Goal: Task Accomplishment & Management: Use online tool/utility

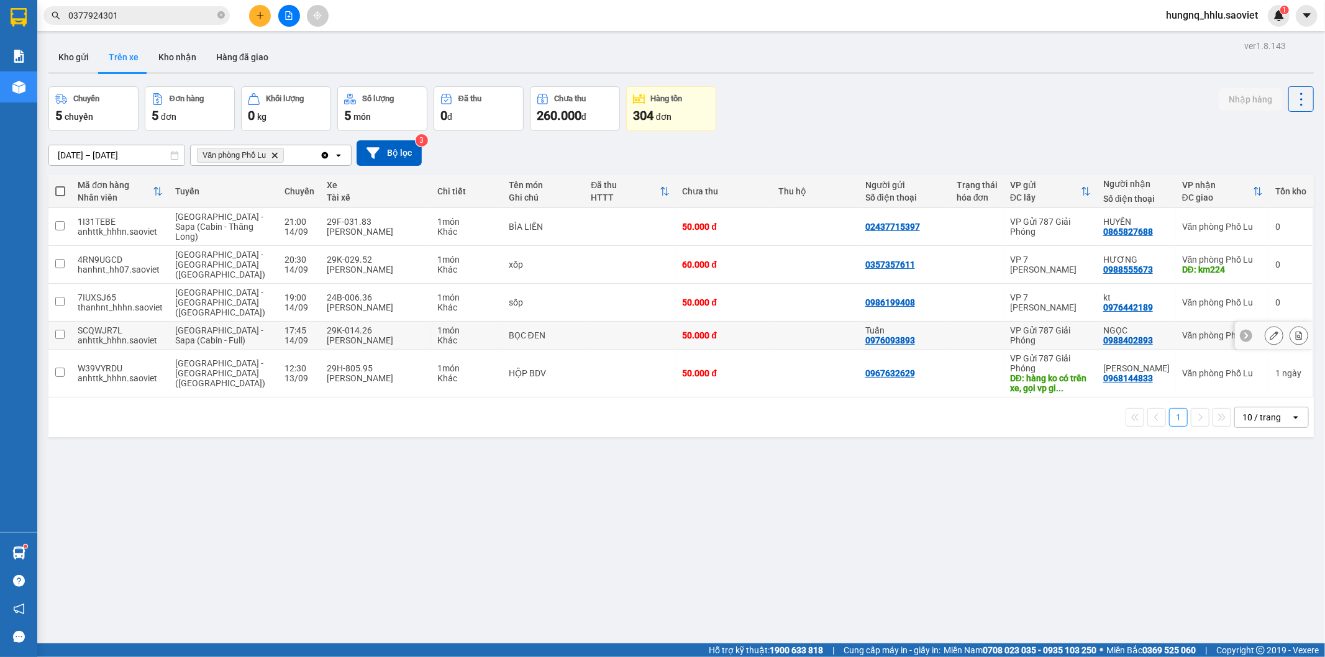
click at [196, 325] on span "[GEOGRAPHIC_DATA] - Sapa (Cabin - Full)" at bounding box center [219, 335] width 88 height 20
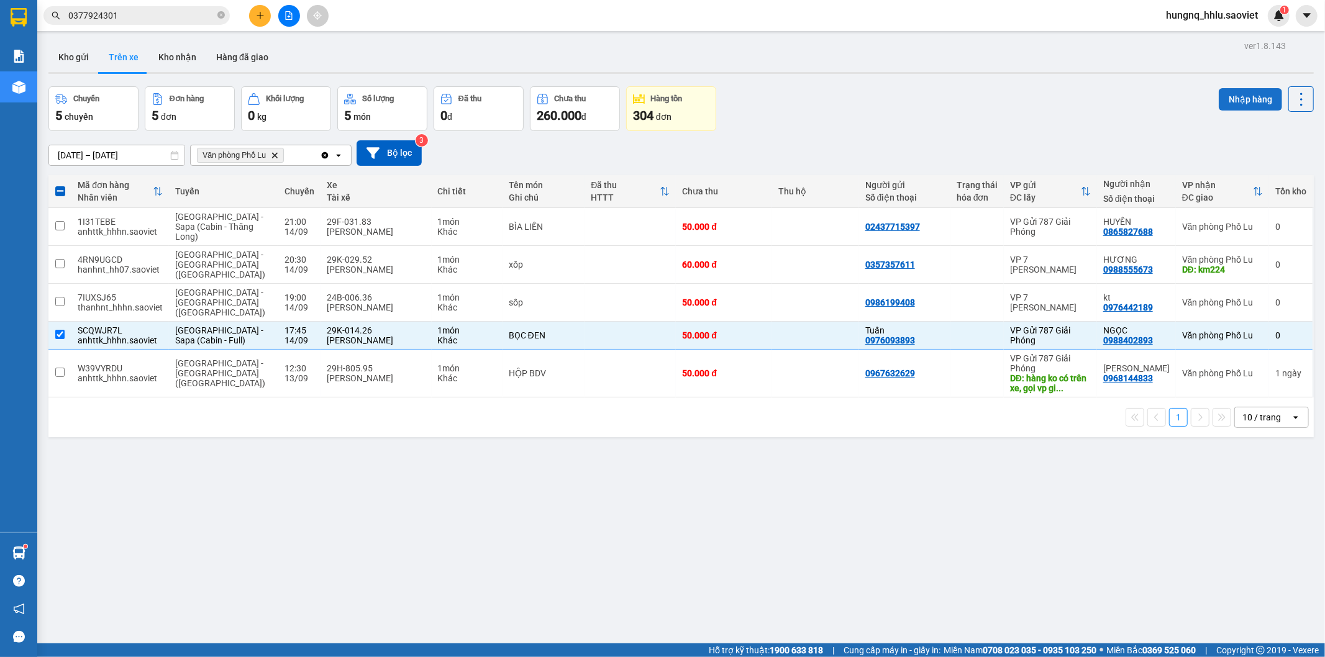
click at [1231, 100] on button "Nhập hàng" at bounding box center [1249, 99] width 63 height 22
checkbox input "false"
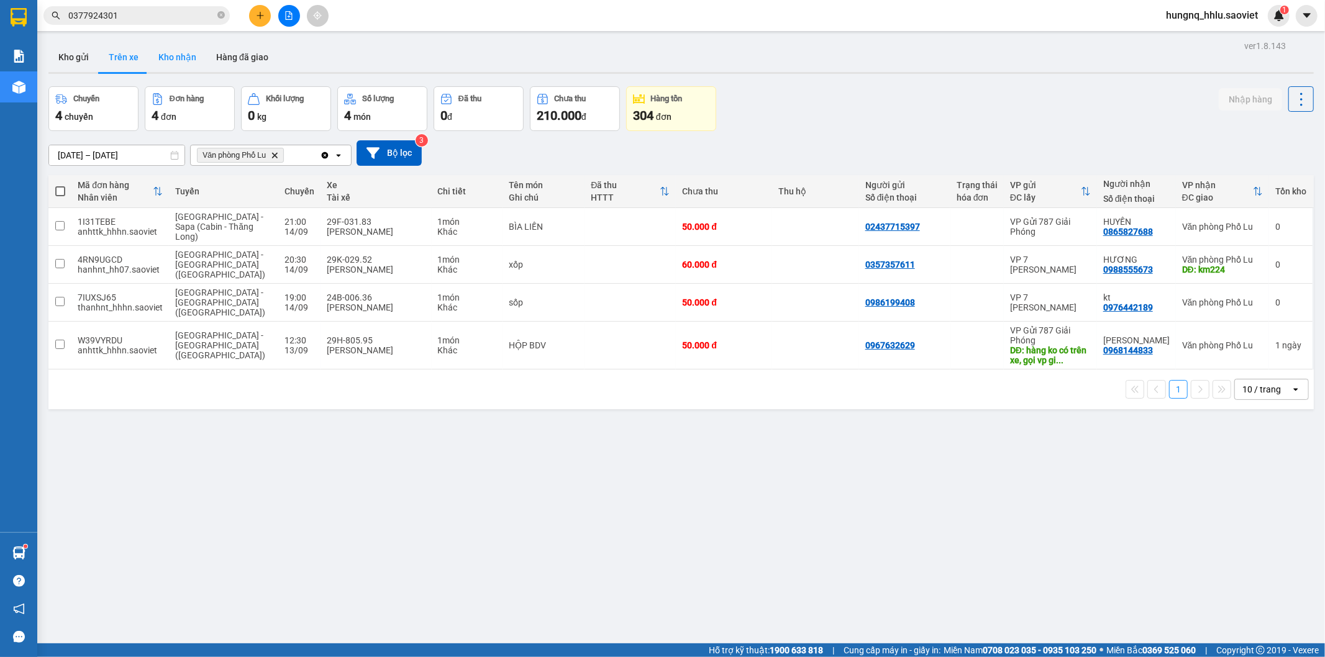
click at [163, 52] on button "Kho nhận" at bounding box center [177, 57] width 58 height 30
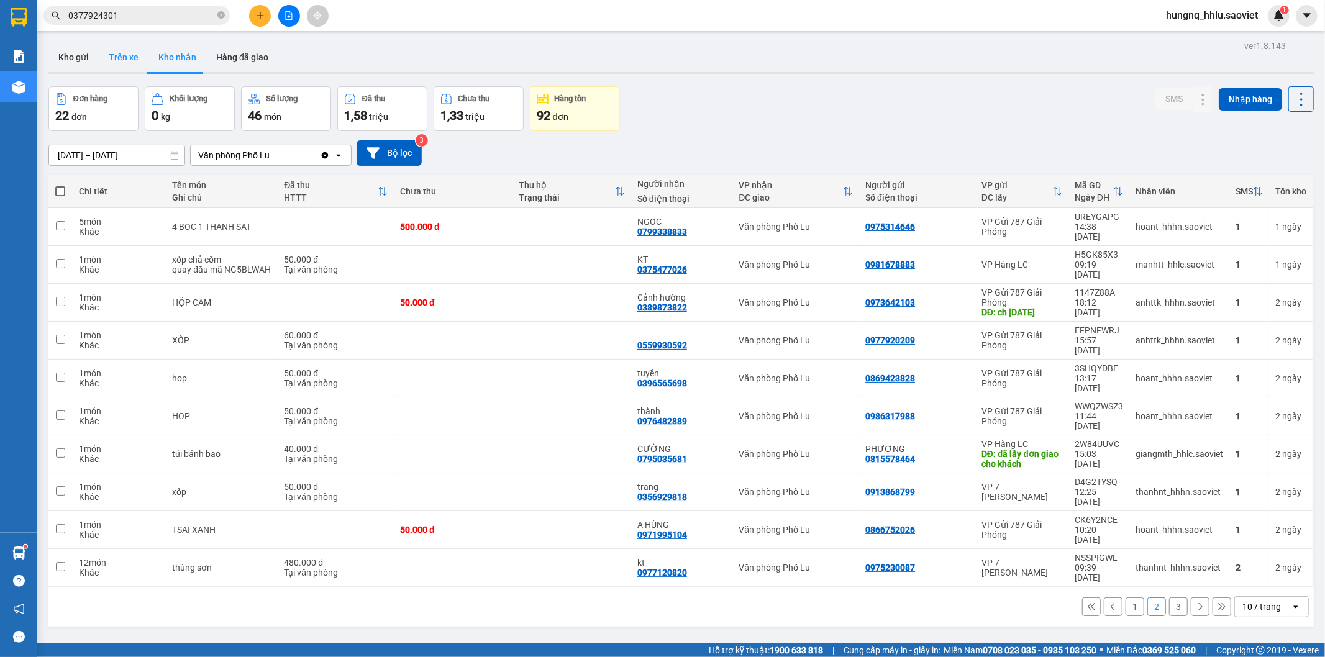
click at [120, 60] on button "Trên xe" at bounding box center [124, 57] width 50 height 30
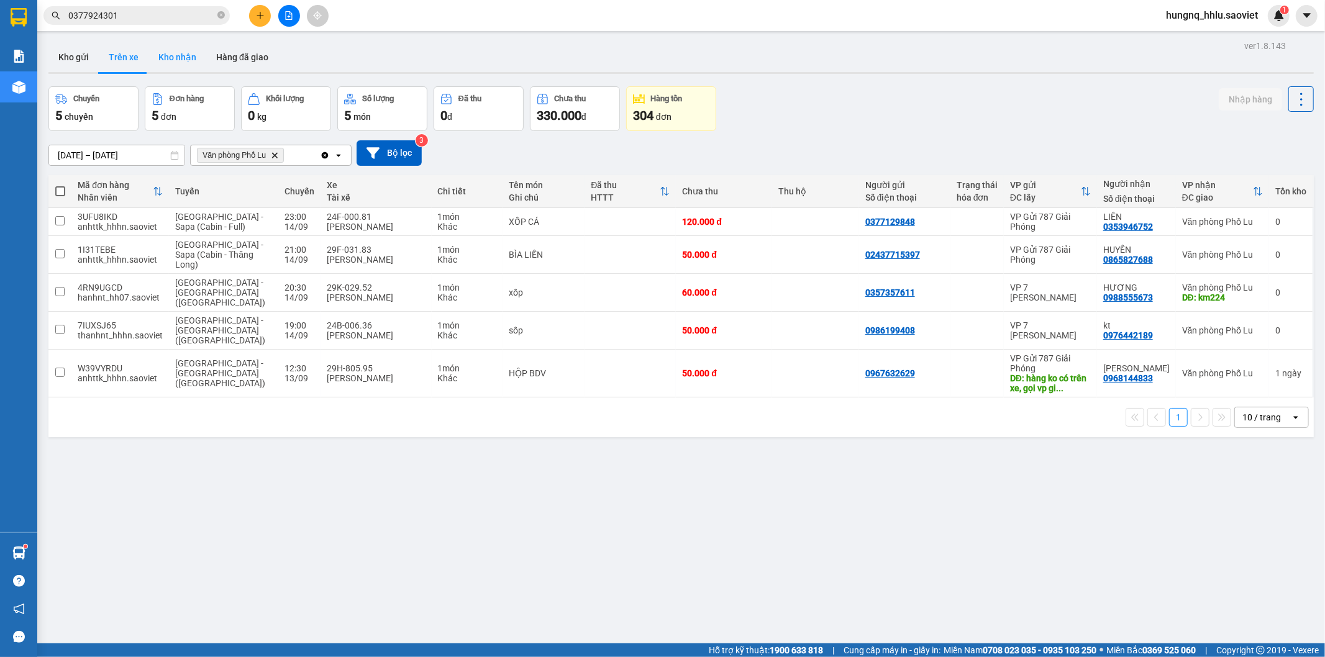
click at [172, 57] on button "Kho nhận" at bounding box center [177, 57] width 58 height 30
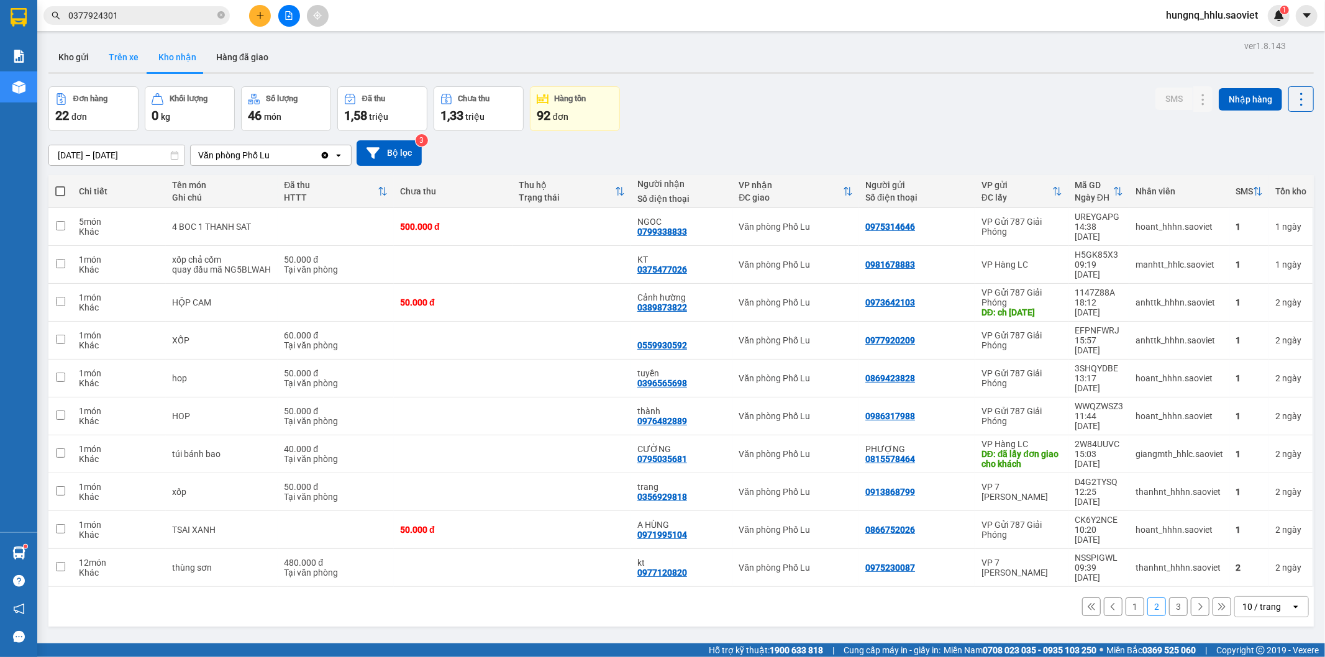
click at [129, 57] on button "Trên xe" at bounding box center [124, 57] width 50 height 30
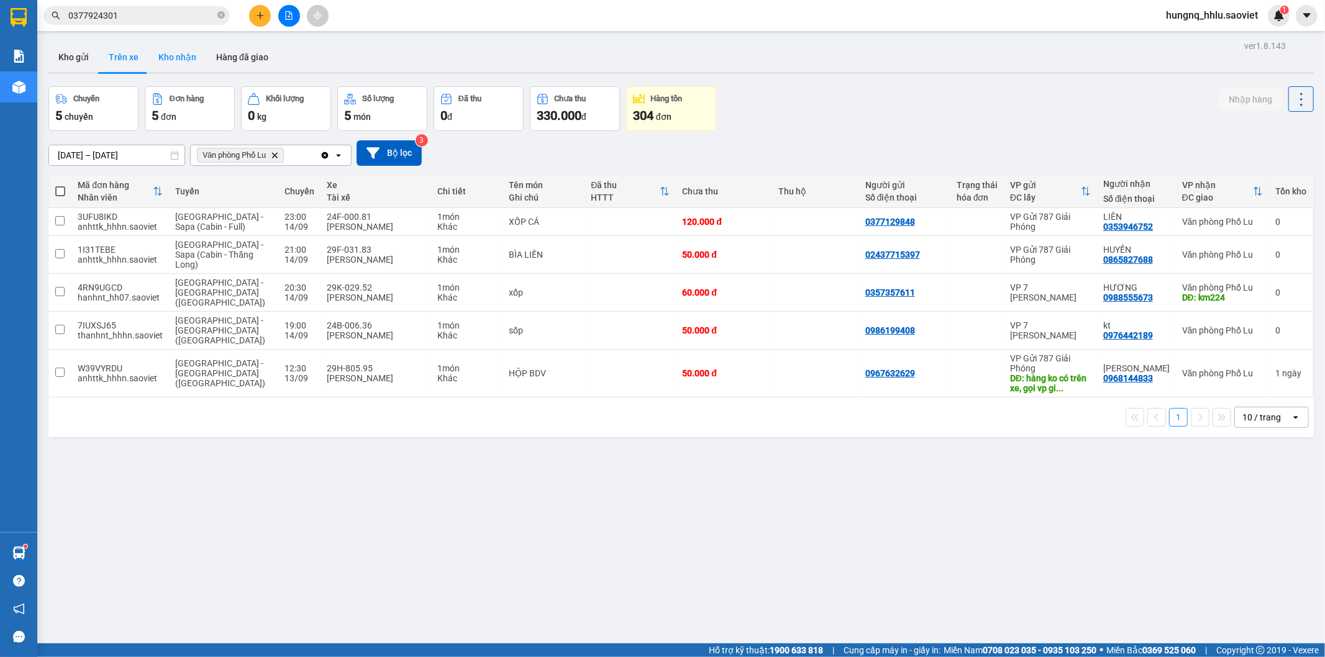
click at [165, 60] on button "Kho nhận" at bounding box center [177, 57] width 58 height 30
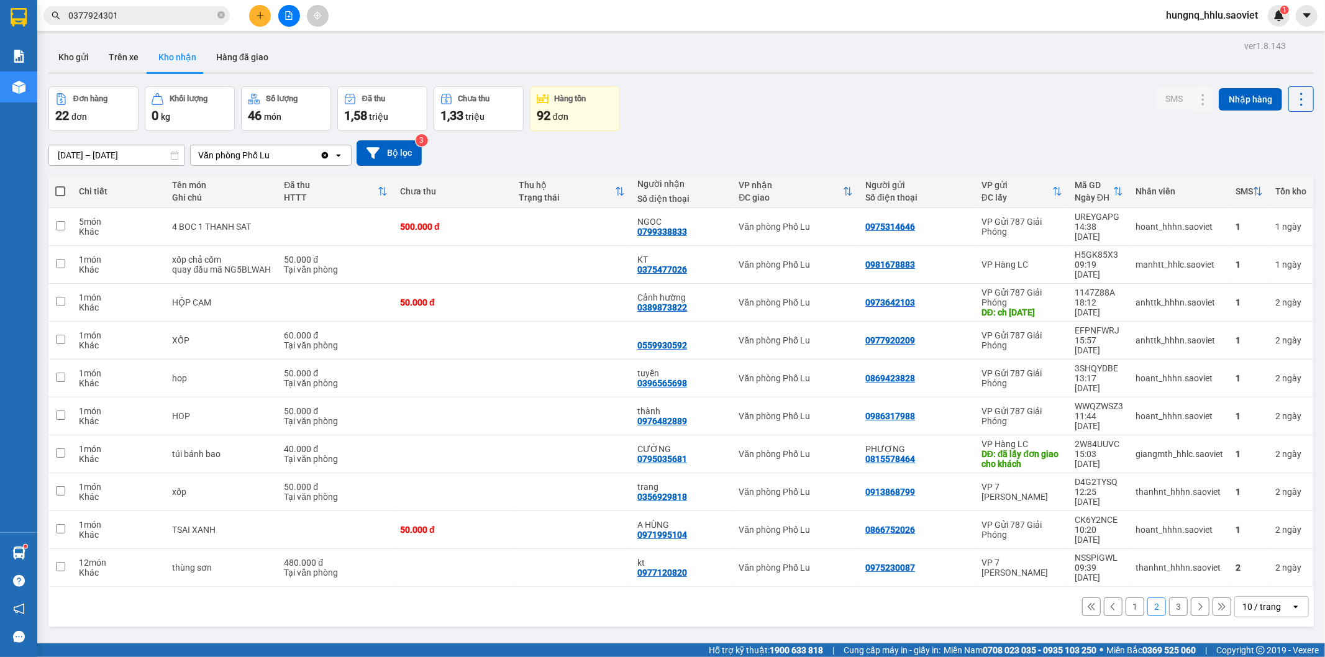
click at [1125, 597] on button "1" at bounding box center [1134, 606] width 19 height 19
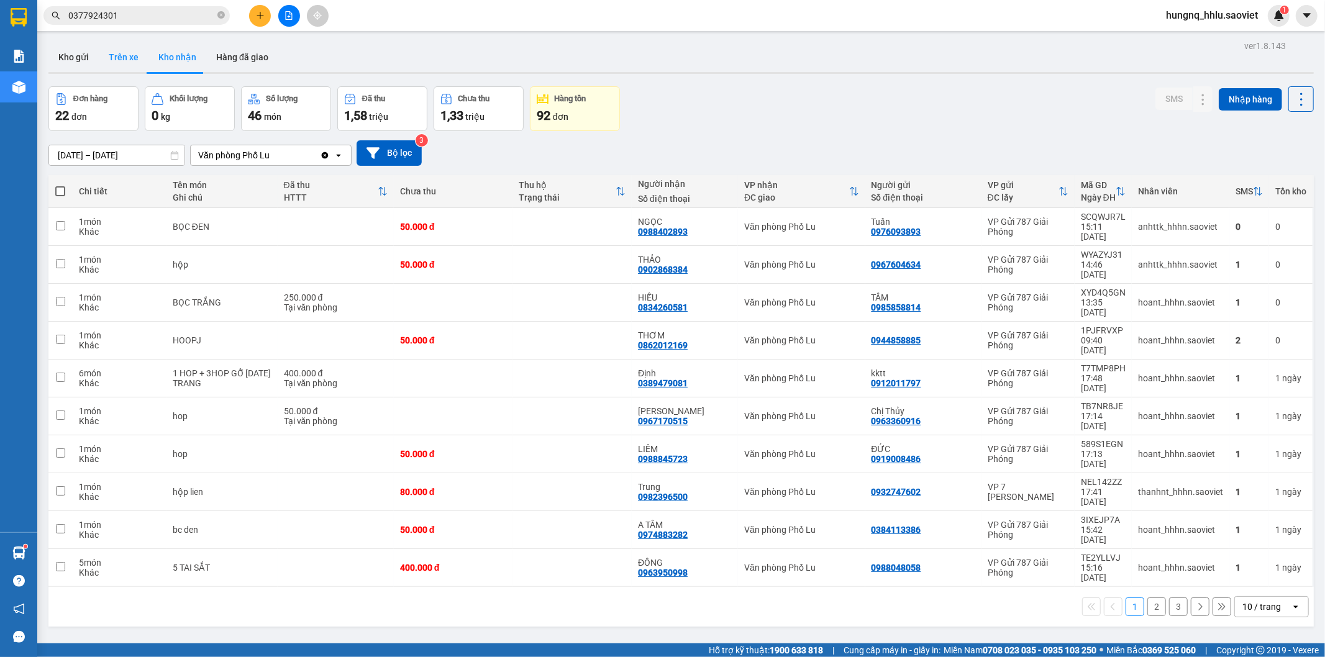
click at [139, 54] on button "Trên xe" at bounding box center [124, 57] width 50 height 30
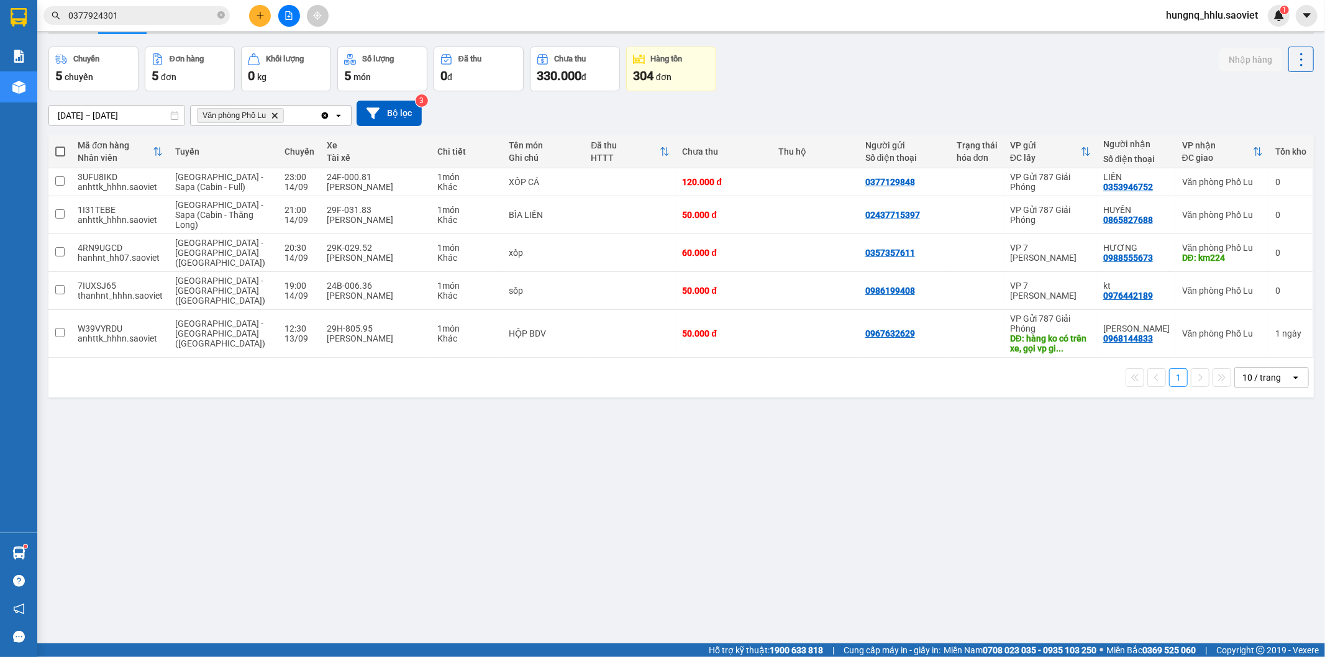
scroll to position [57, 0]
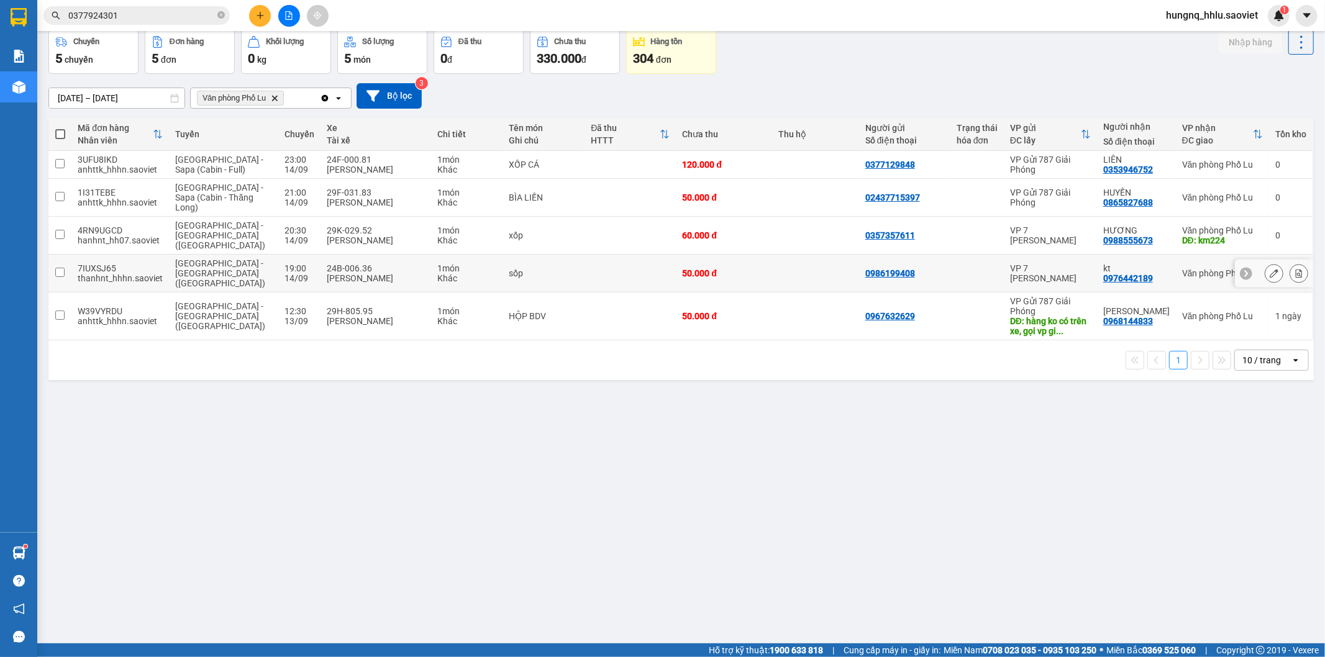
click at [225, 259] on div "Hà Nội - Lào Cai (Giường)" at bounding box center [223, 273] width 97 height 30
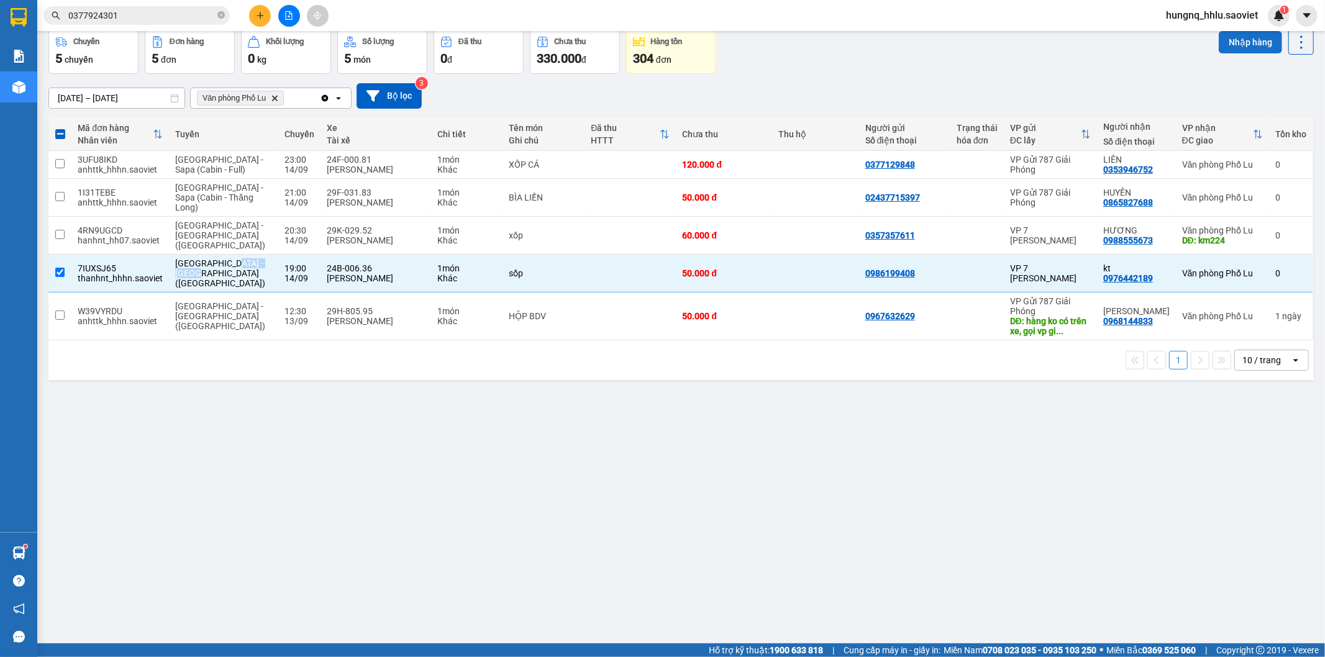
click at [1224, 45] on button "Nhập hàng" at bounding box center [1249, 42] width 63 height 22
checkbox input "false"
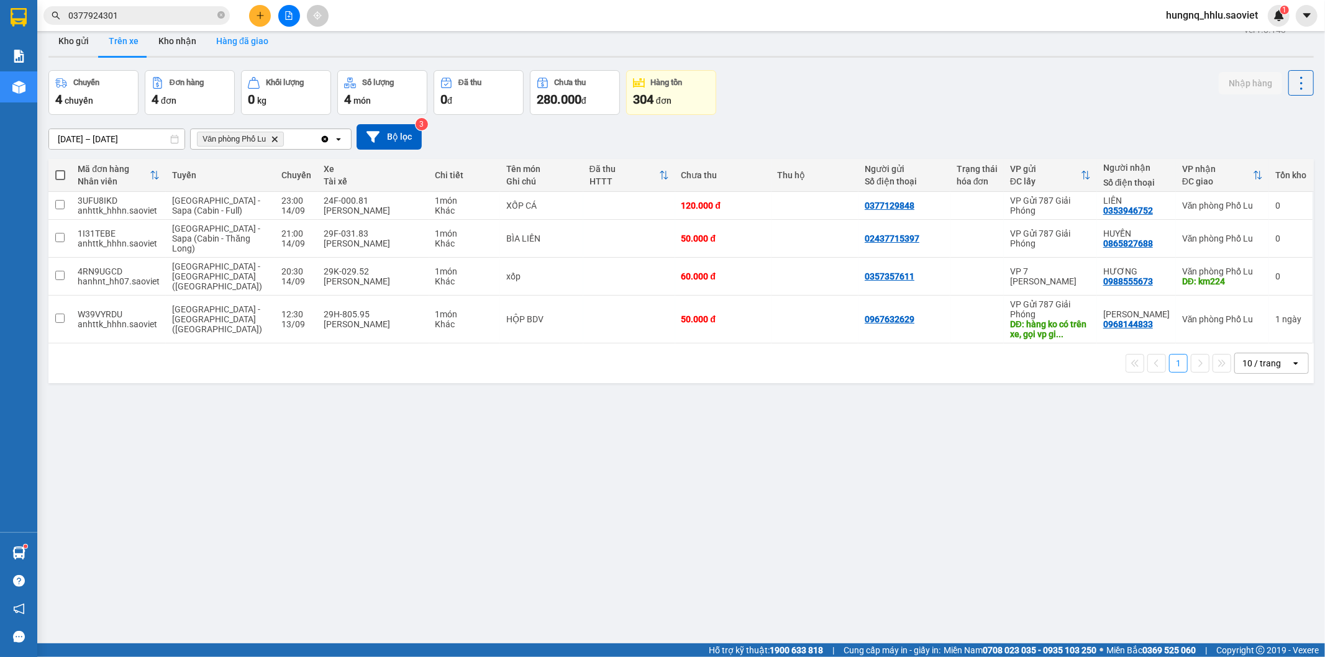
scroll to position [0, 0]
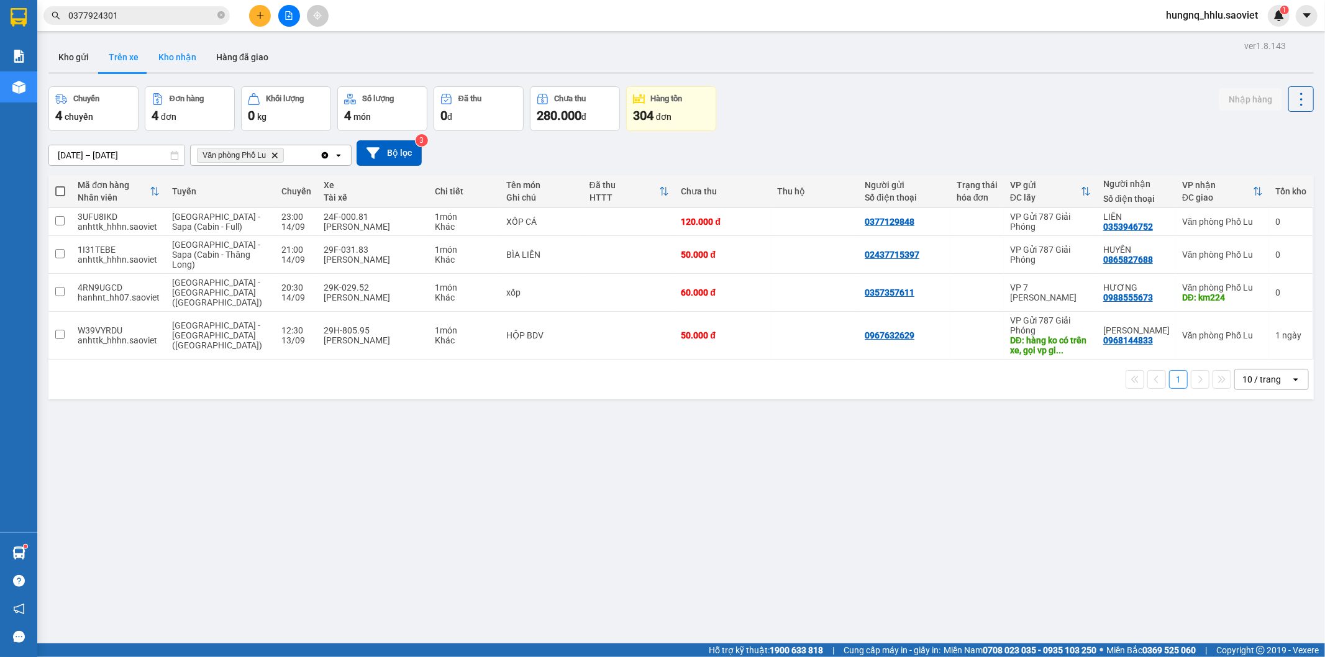
click at [171, 46] on button "Kho nhận" at bounding box center [177, 57] width 58 height 30
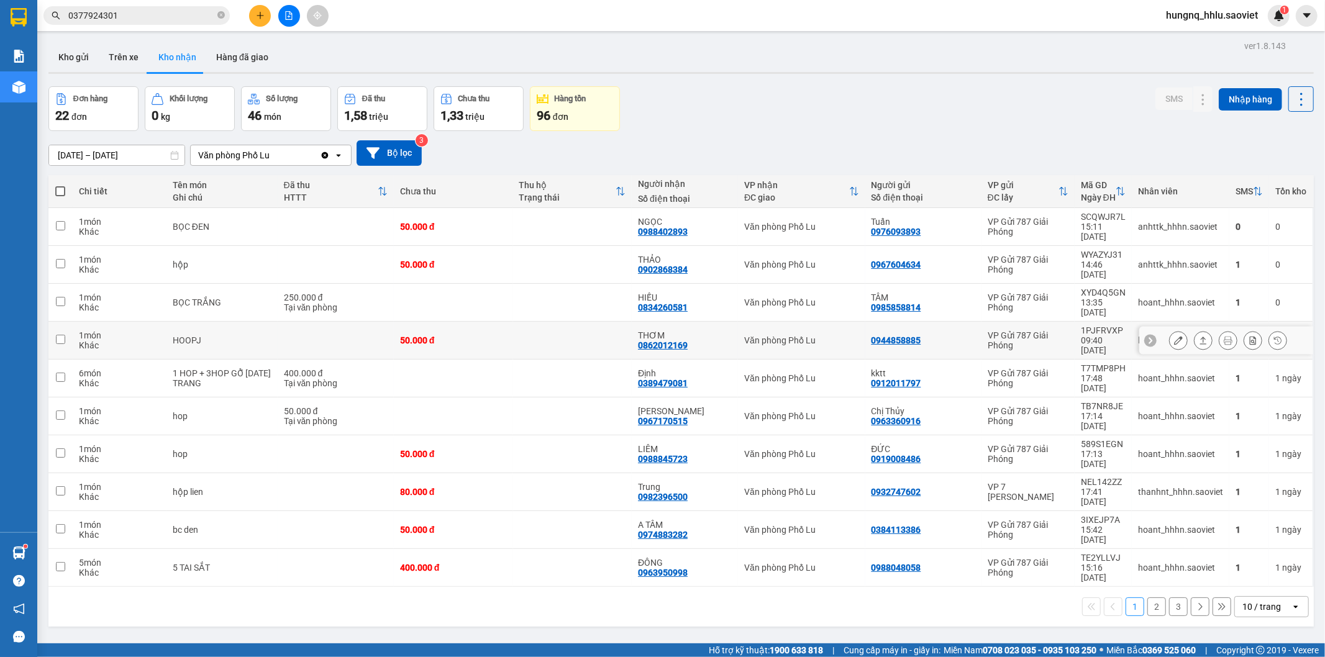
scroll to position [57, 0]
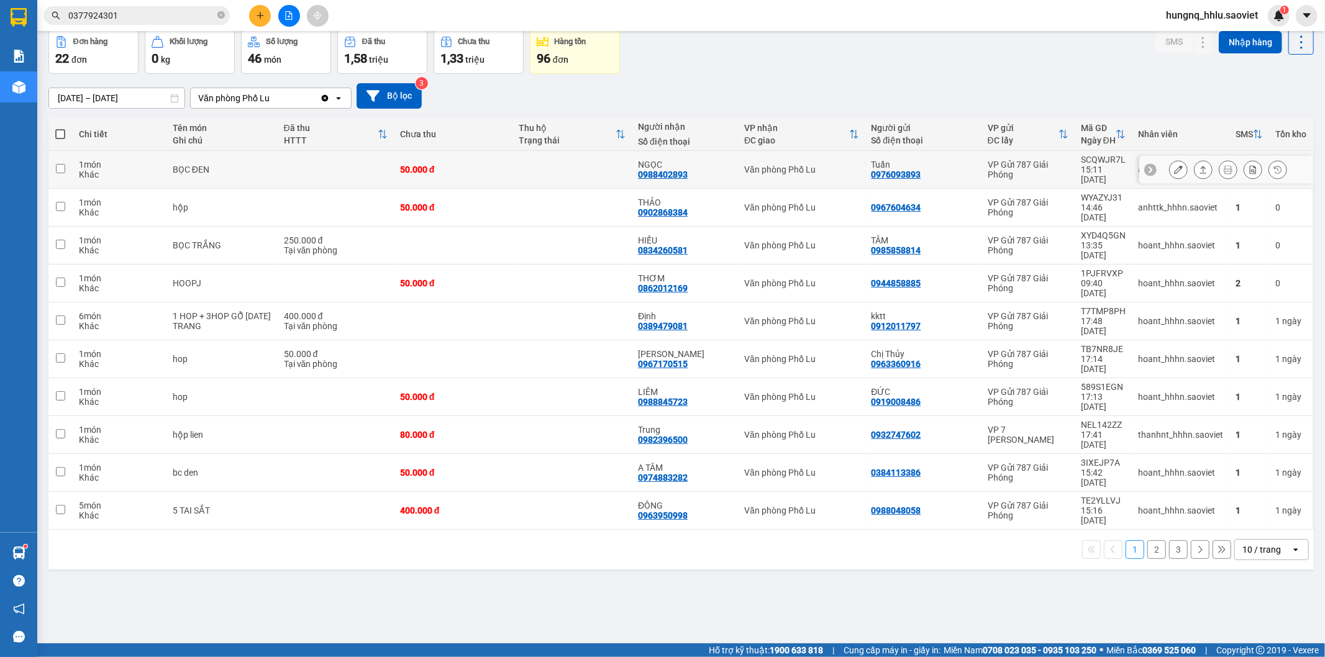
drag, startPoint x: 104, startPoint y: 159, endPoint x: 117, endPoint y: 160, distance: 13.1
click at [104, 160] on div "1 món" at bounding box center [119, 165] width 81 height 10
checkbox input "true"
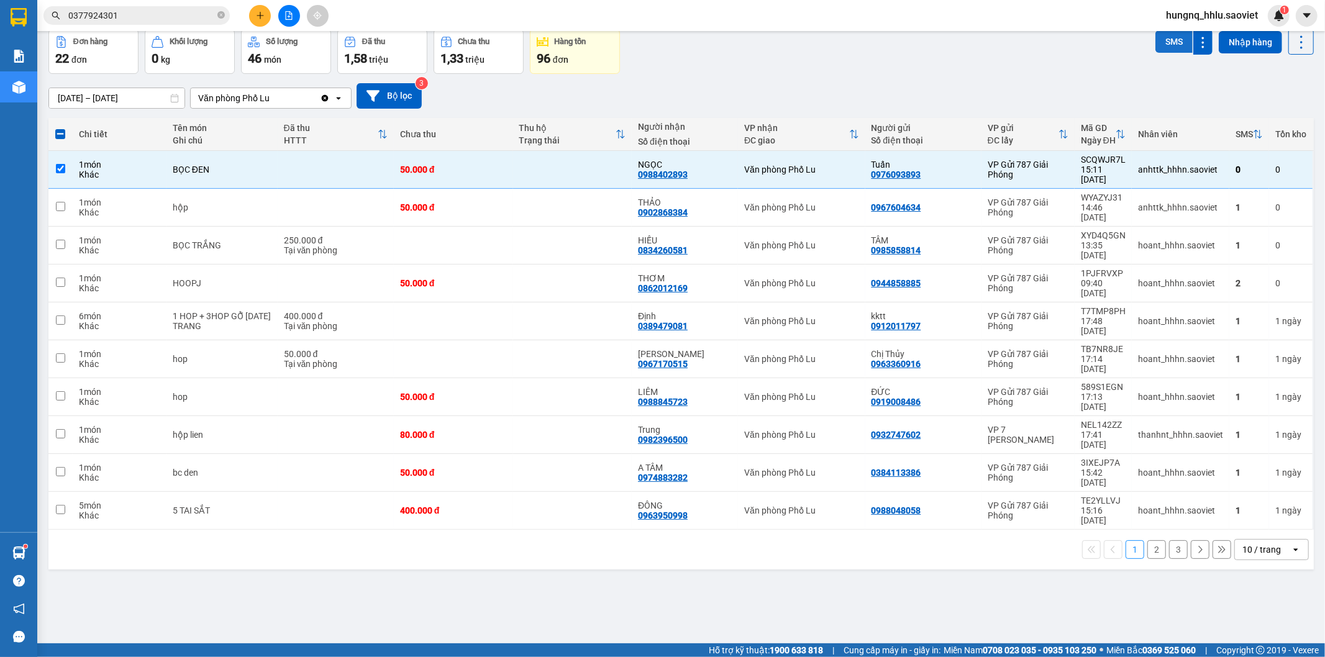
click at [1157, 40] on button "SMS" at bounding box center [1173, 41] width 37 height 22
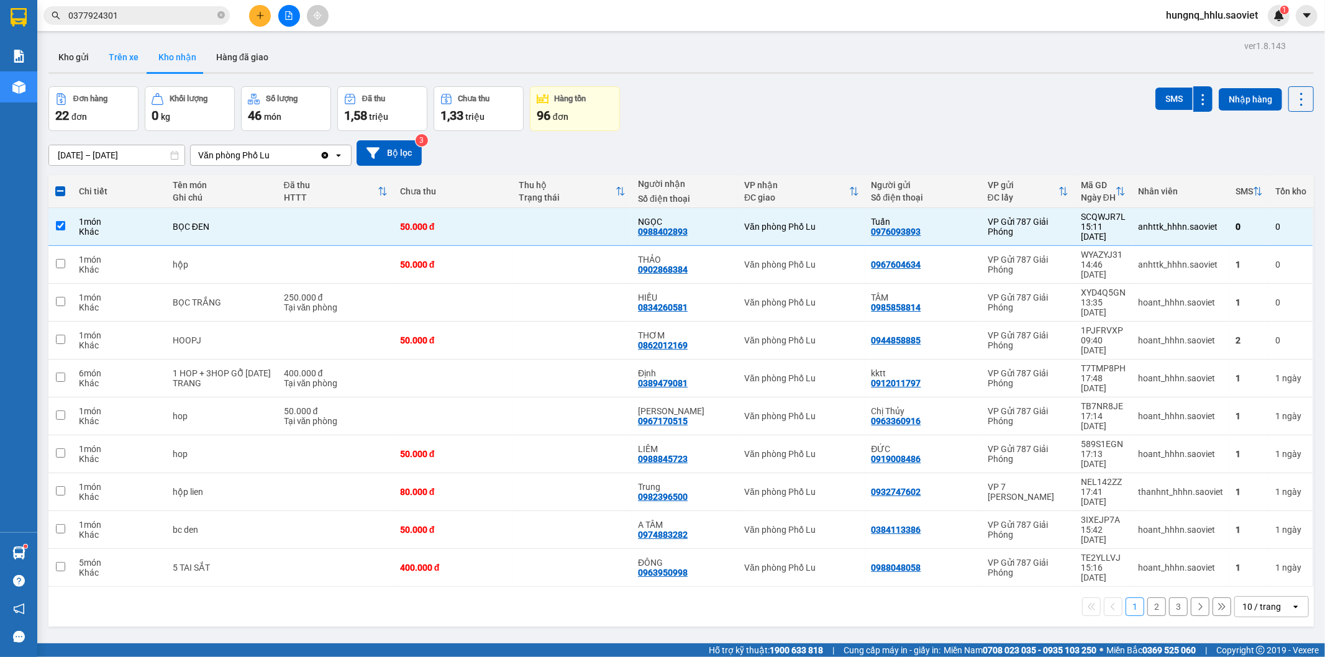
click at [117, 58] on button "Trên xe" at bounding box center [124, 57] width 50 height 30
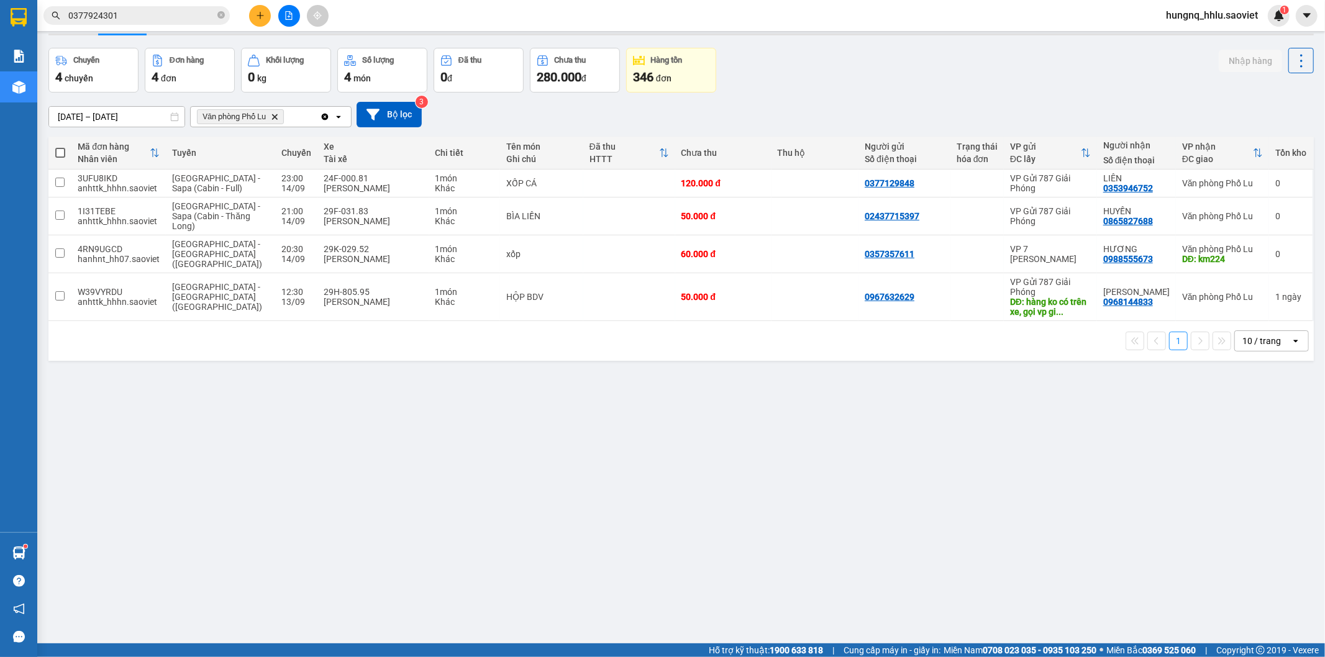
scroll to position [57, 0]
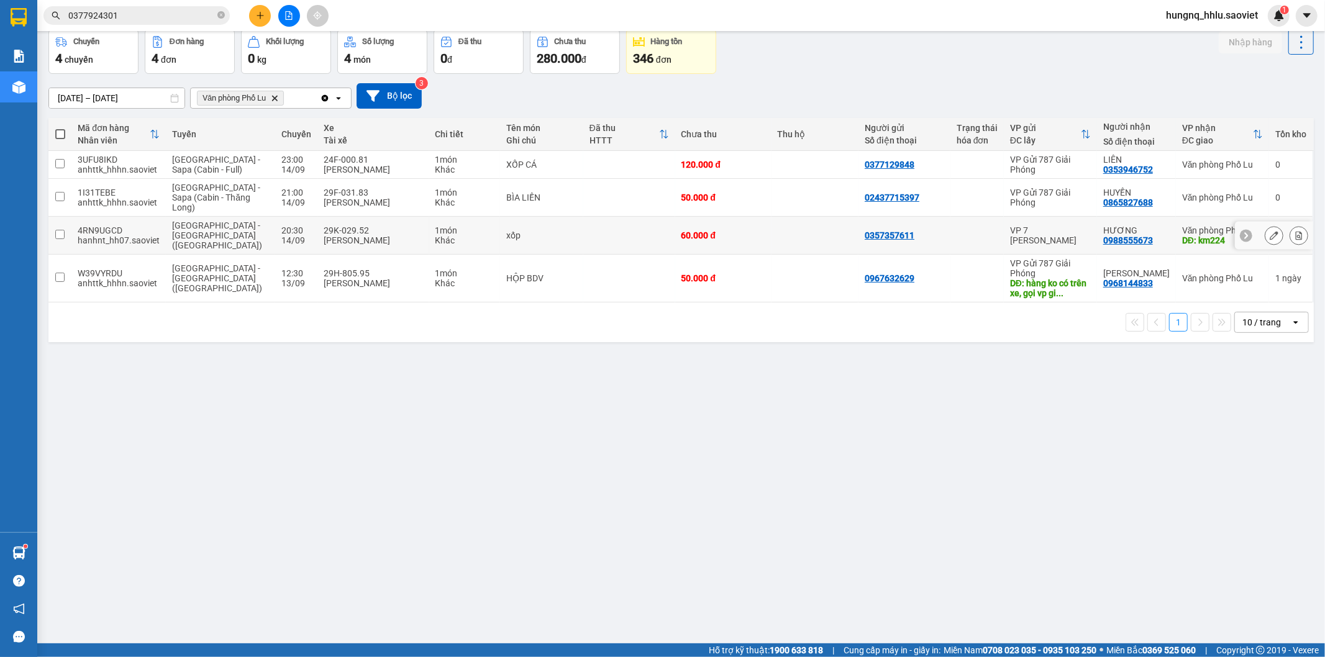
click at [143, 235] on div "hanhnt_hh07.saoviet" at bounding box center [119, 240] width 82 height 10
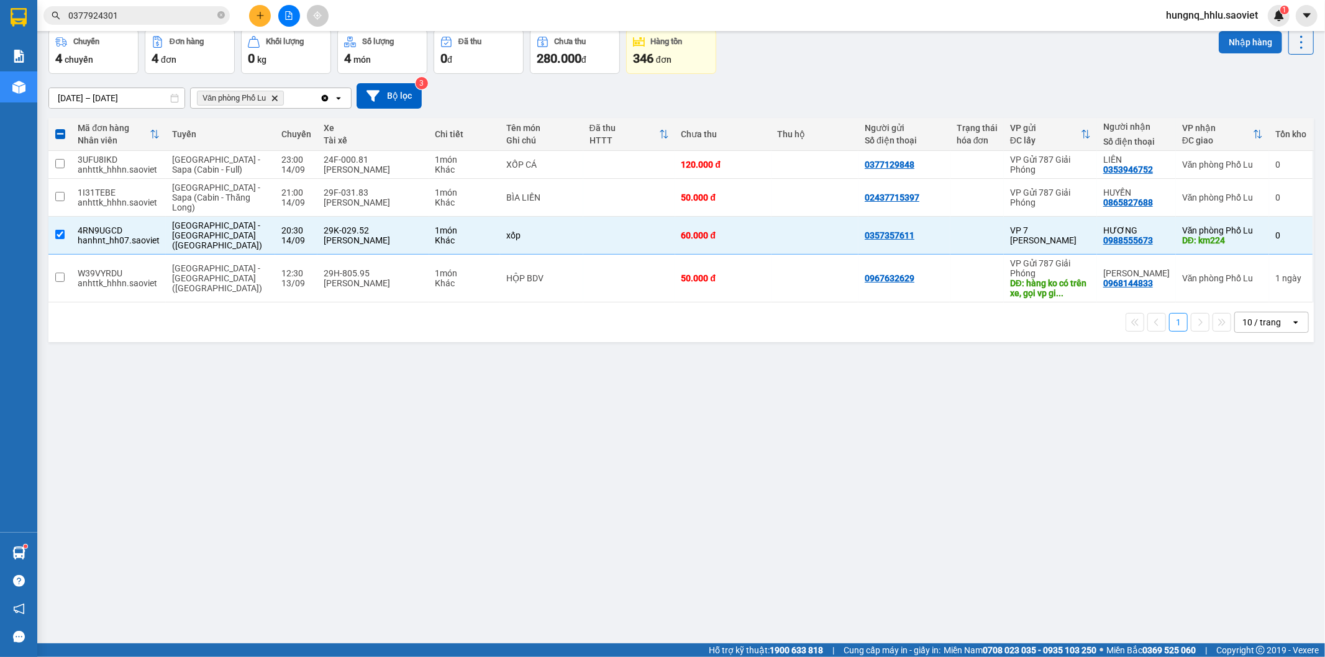
click at [1221, 43] on button "Nhập hàng" at bounding box center [1249, 42] width 63 height 22
checkbox input "false"
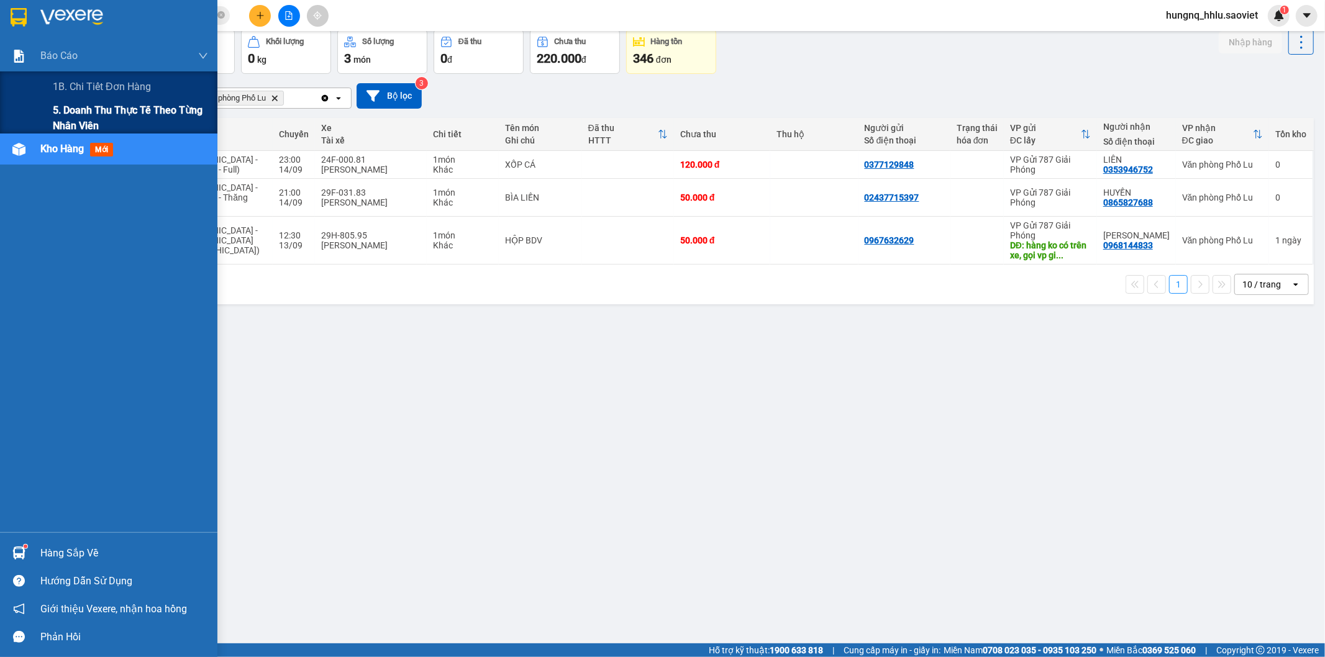
click at [71, 122] on span "5. Doanh thu thực tế theo từng nhân viên" at bounding box center [130, 117] width 155 height 31
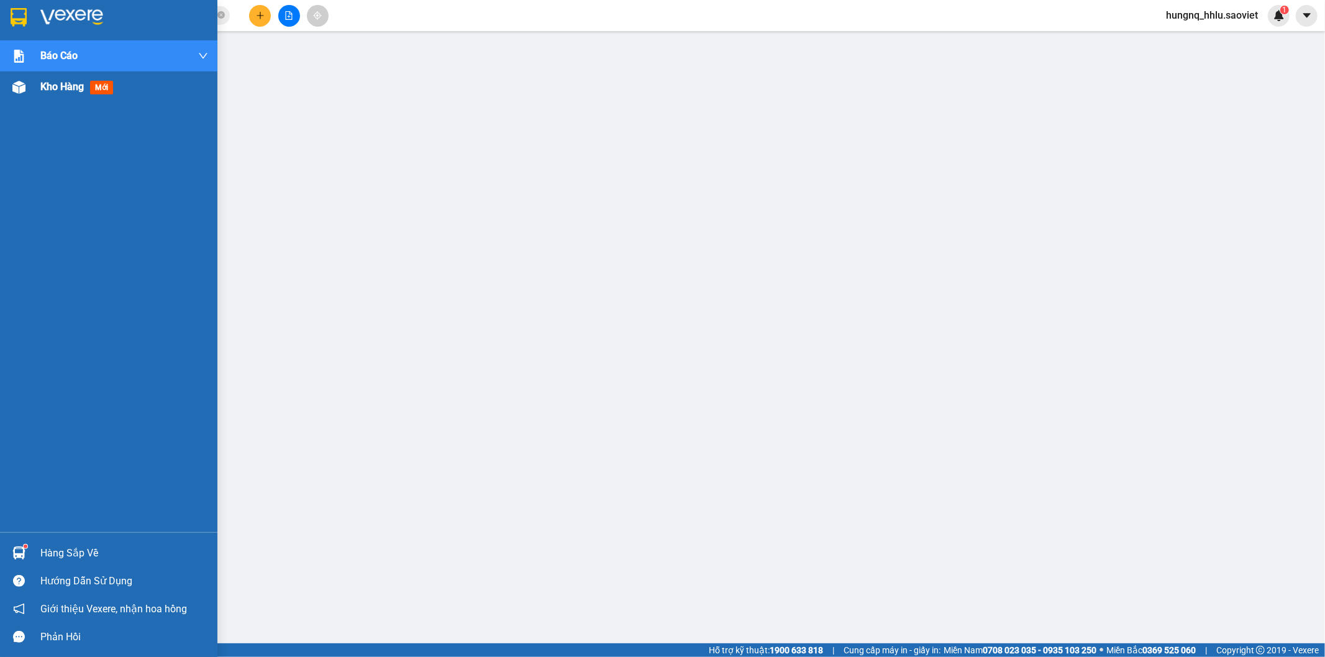
click at [76, 84] on span "Kho hàng" at bounding box center [61, 87] width 43 height 12
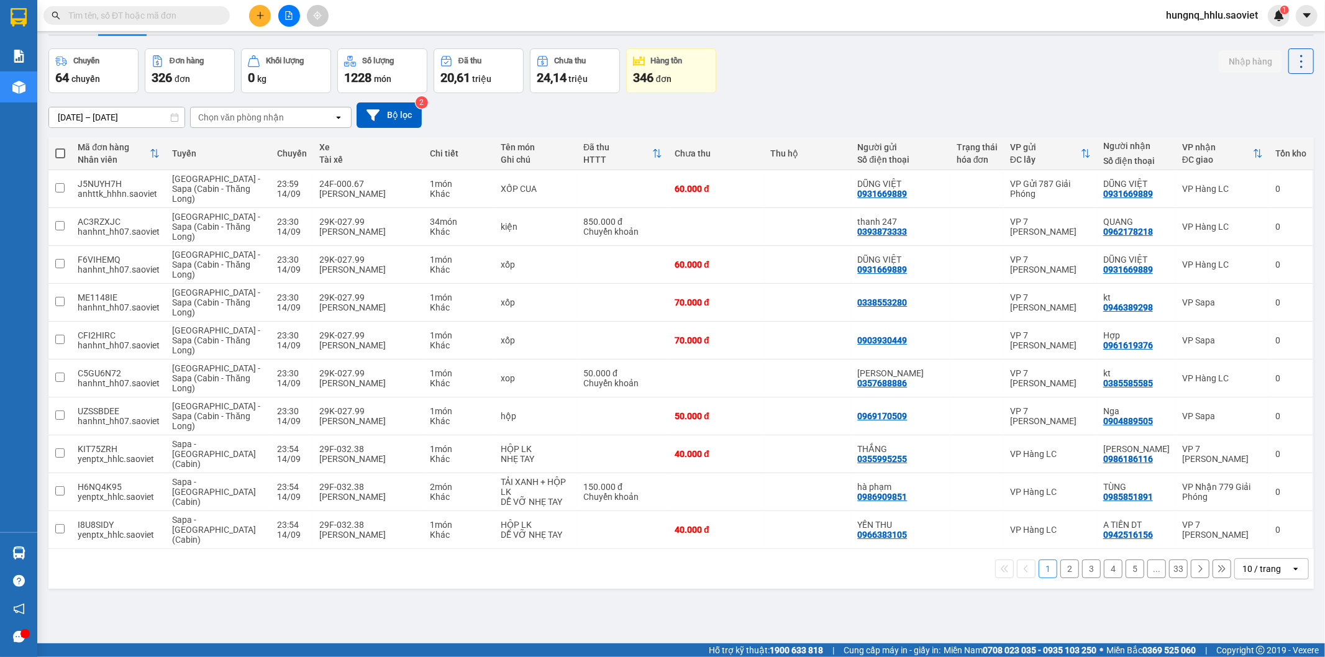
scroll to position [57, 0]
